Goal: Check status: Check status

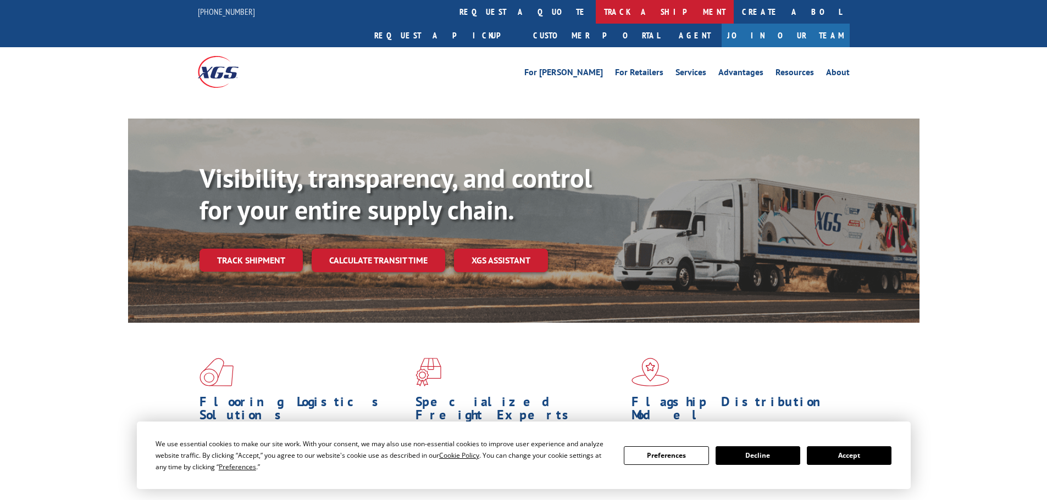
click at [596, 4] on link "track a shipment" at bounding box center [665, 12] width 138 height 24
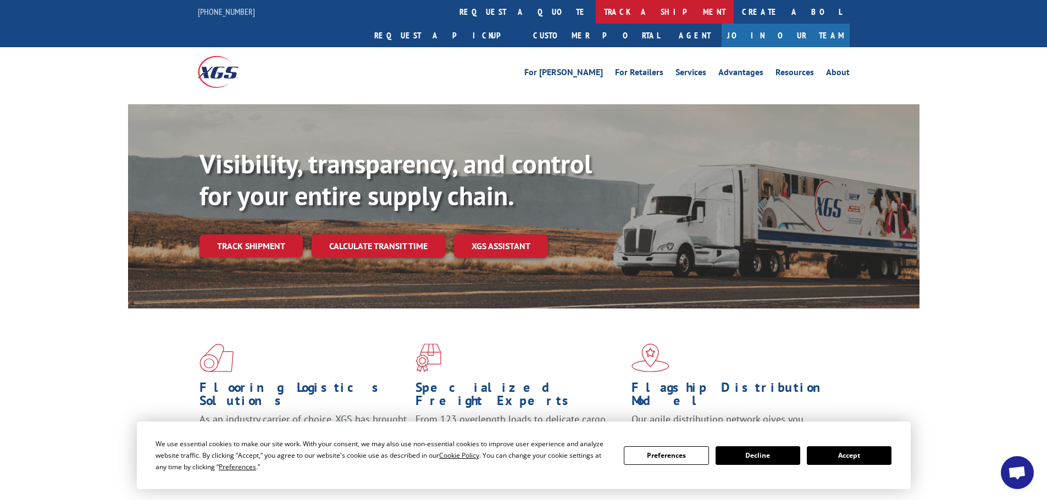
click at [596, 11] on link "track a shipment" at bounding box center [665, 12] width 138 height 24
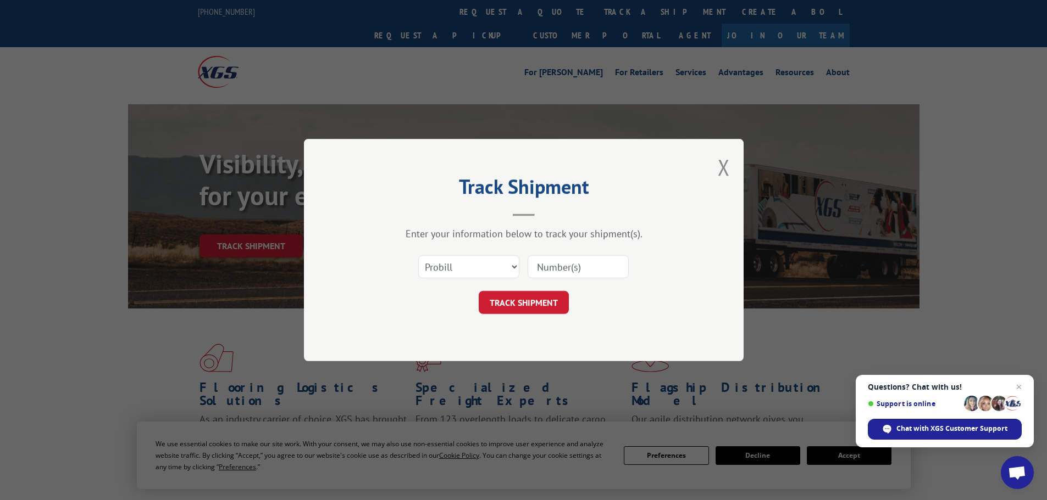
click at [549, 269] on input at bounding box center [577, 266] width 101 height 23
paste input "17469735"
type input "17469735"
click at [529, 302] on button "TRACK SHIPMENT" at bounding box center [524, 302] width 90 height 23
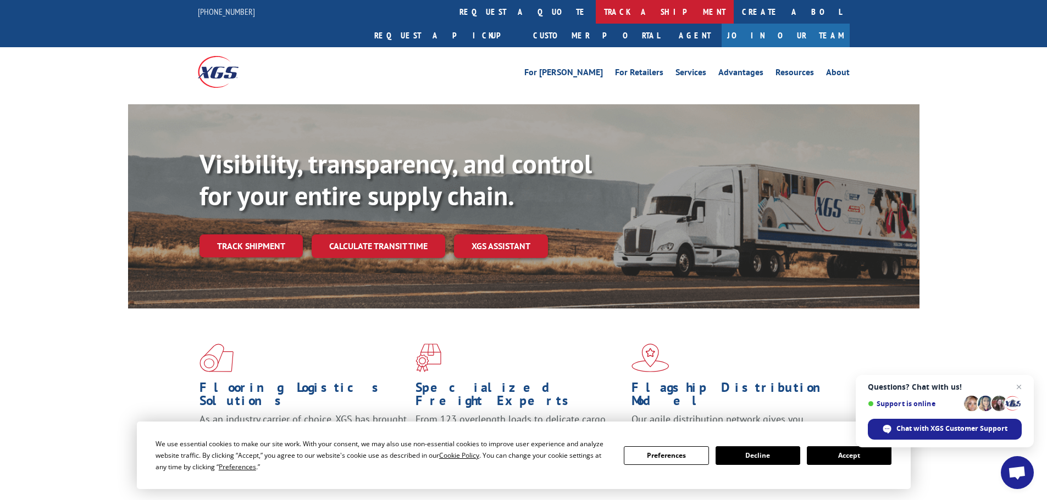
click at [596, 9] on link "track a shipment" at bounding box center [665, 12] width 138 height 24
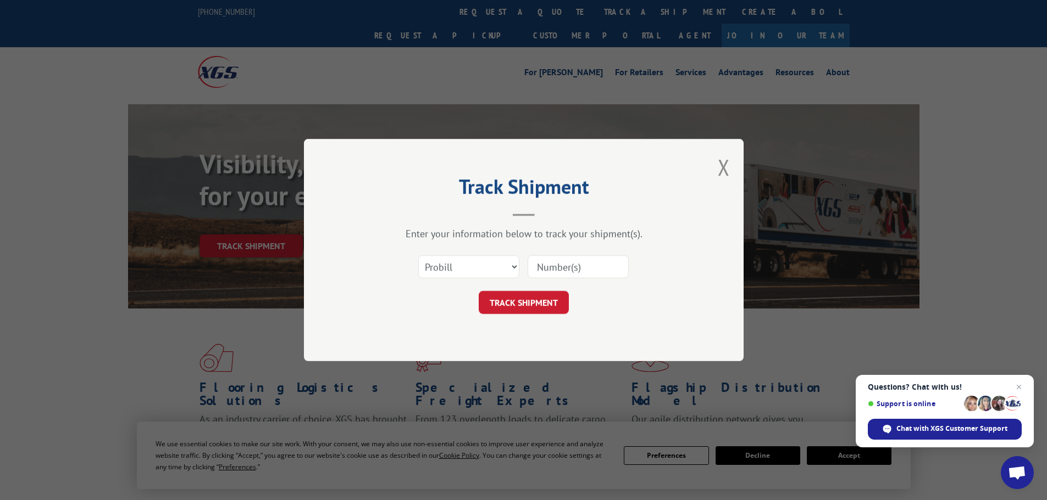
click at [557, 260] on input at bounding box center [577, 266] width 101 height 23
paste input "17469735"
type input "17469735"
click at [546, 301] on button "TRACK SHIPMENT" at bounding box center [524, 302] width 90 height 23
